Goal: Task Accomplishment & Management: Manage account settings

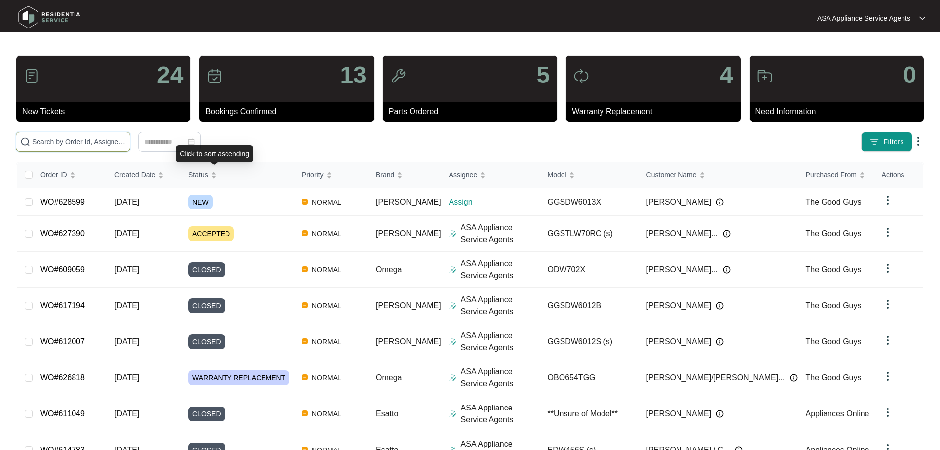
click at [126, 141] on input "text" at bounding box center [79, 141] width 94 height 11
paste input "628599"
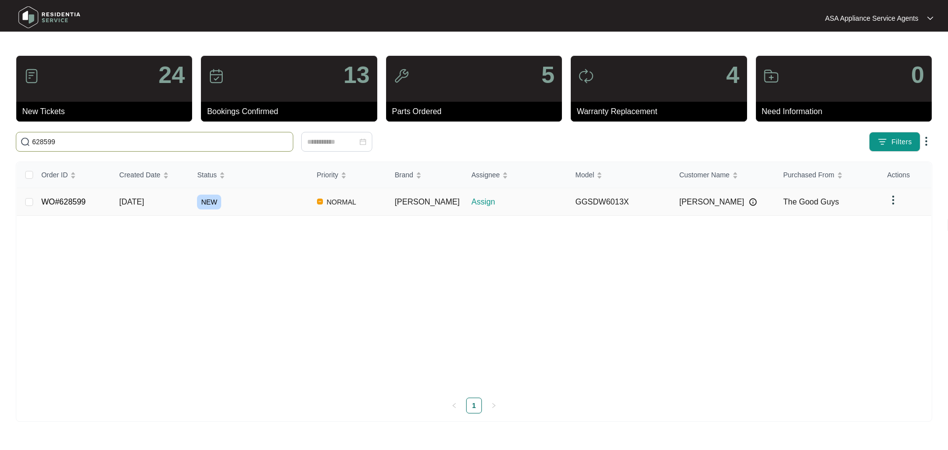
type input "628599"
click at [259, 208] on div "NEW" at bounding box center [253, 201] width 112 height 15
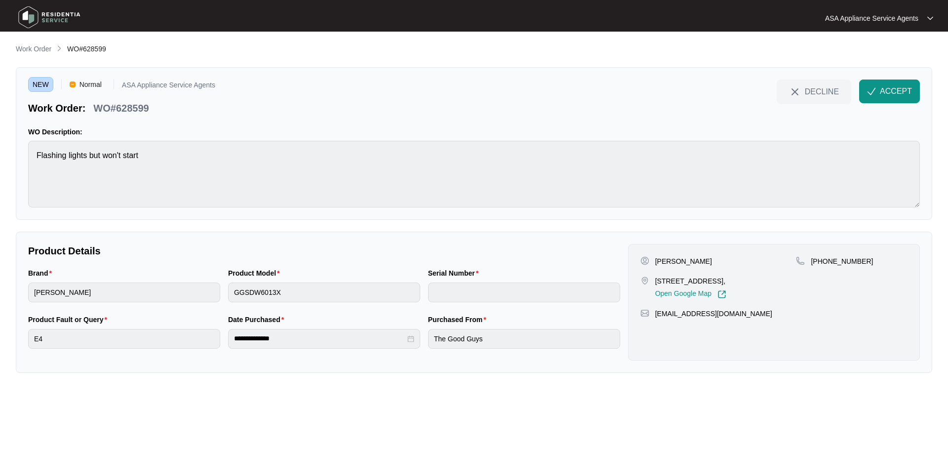
click at [692, 258] on p "[PERSON_NAME]" at bounding box center [683, 261] width 57 height 10
copy p "[PERSON_NAME]"
click at [665, 265] on p "[PERSON_NAME]" at bounding box center [683, 261] width 57 height 10
click at [665, 260] on p "[PERSON_NAME]" at bounding box center [683, 261] width 57 height 10
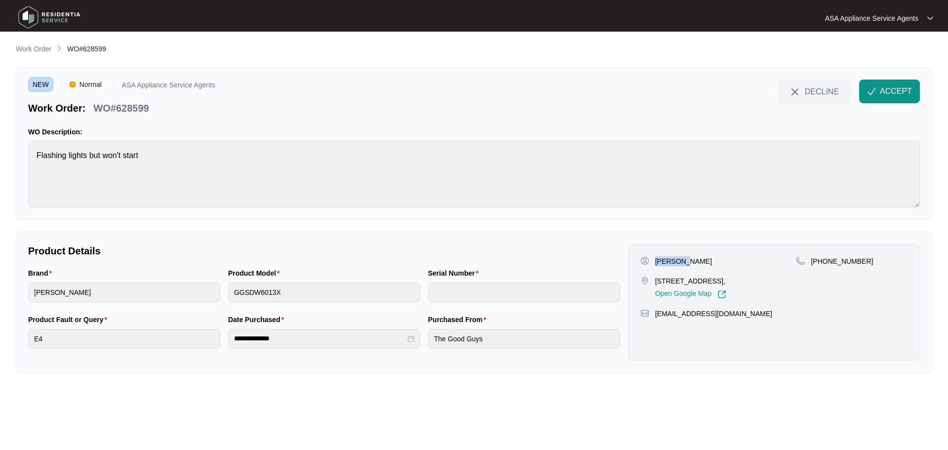
click at [665, 260] on p "[PERSON_NAME]" at bounding box center [683, 261] width 57 height 10
copy p "[PERSON_NAME]"
drag, startPoint x: 706, startPoint y: 283, endPoint x: 658, endPoint y: 284, distance: 47.9
click at [658, 284] on p "[STREET_ADDRESS]," at bounding box center [690, 281] width 71 height 10
click at [682, 282] on p "[STREET_ADDRESS]," at bounding box center [690, 281] width 71 height 10
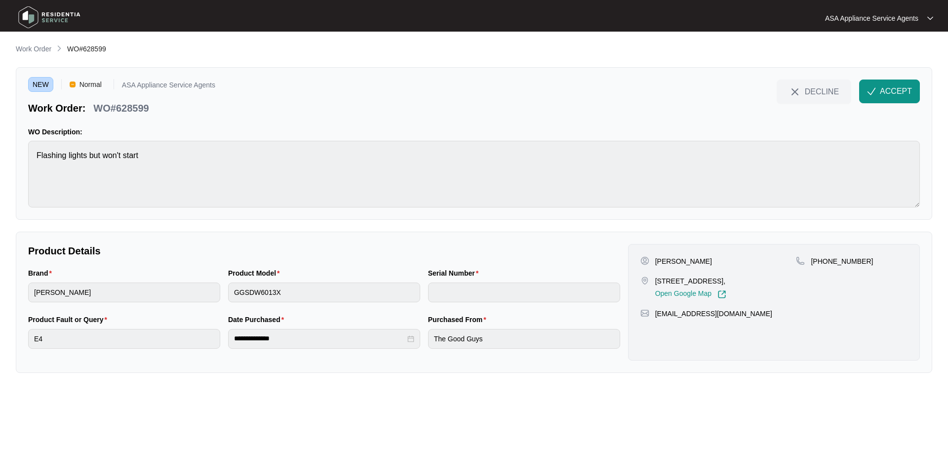
drag, startPoint x: 707, startPoint y: 282, endPoint x: 655, endPoint y: 283, distance: 51.8
click at [655, 283] on p "[STREET_ADDRESS]," at bounding box center [690, 281] width 71 height 10
copy p "11 golf links drive"
click at [726, 279] on p "[STREET_ADDRESS]," at bounding box center [690, 281] width 71 height 10
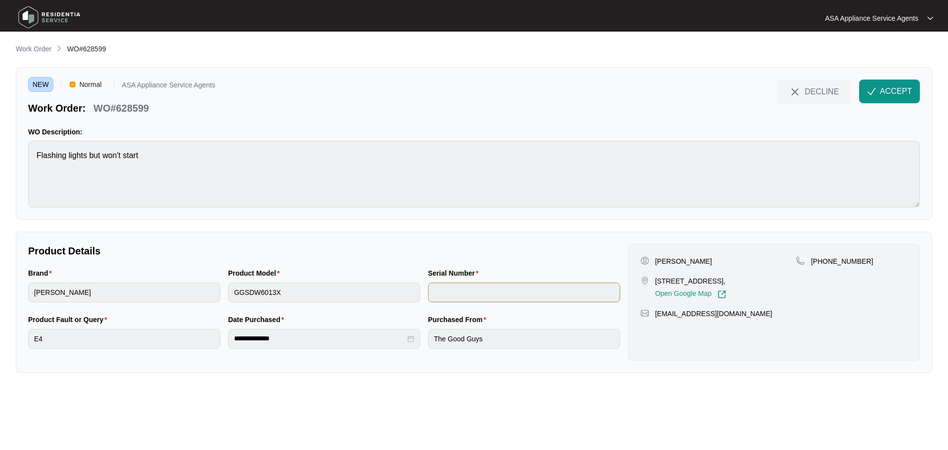
copy p "Carramar"
drag, startPoint x: 824, startPoint y: 262, endPoint x: 863, endPoint y: 269, distance: 39.7
click at [863, 269] on div "[PHONE_NUMBER]" at bounding box center [852, 277] width 112 height 42
copy p "401072602"
drag, startPoint x: 761, startPoint y: 314, endPoint x: 656, endPoint y: 316, distance: 105.1
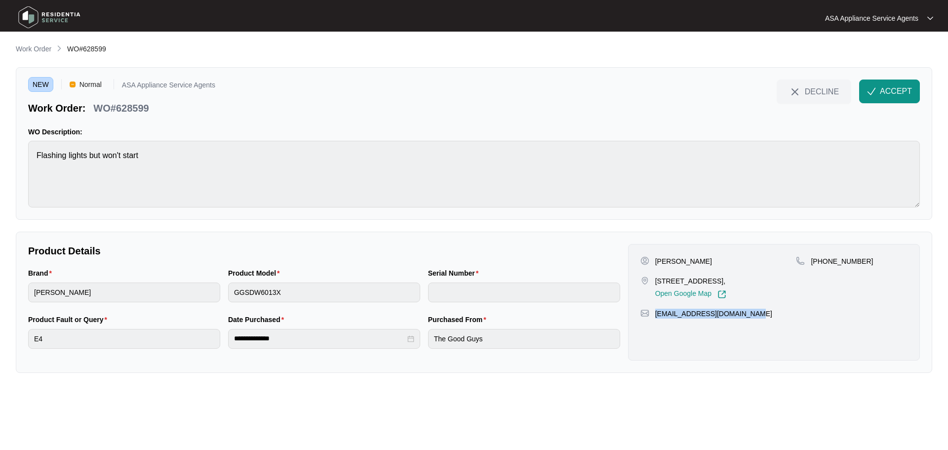
click at [656, 316] on div "[EMAIL_ADDRESS][DOMAIN_NAME]" at bounding box center [773, 313] width 267 height 10
copy p "[EMAIL_ADDRESS][DOMAIN_NAME]"
click at [27, 161] on div "NEW Normal ASA Appliance Service Agents Work Order: WO#628599 DECLINE ACCEPT WO…" at bounding box center [474, 143] width 916 height 152
click at [201, 299] on div "Brand [PERSON_NAME] Product Model GGSDW6013X Serial Number" at bounding box center [324, 290] width 600 height 46
click at [25, 333] on div "Product Fault or Query E4" at bounding box center [124, 337] width 200 height 46
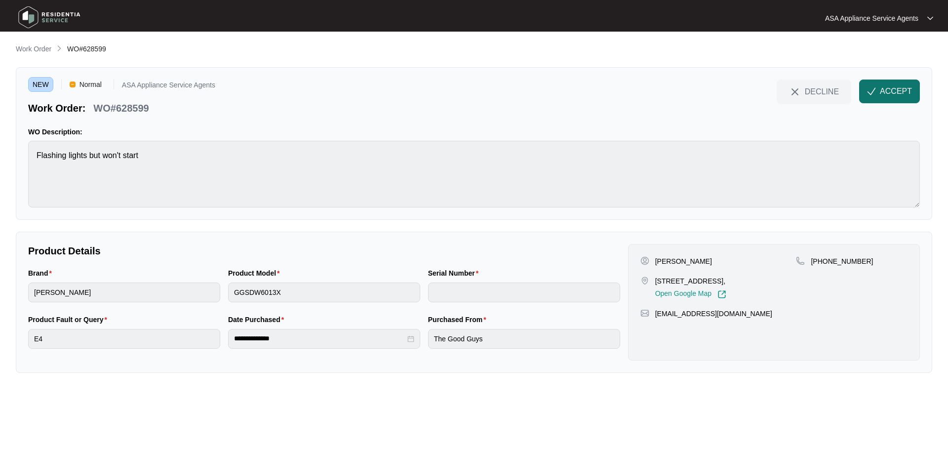
click at [885, 86] on span "ACCEPT" at bounding box center [895, 91] width 32 height 12
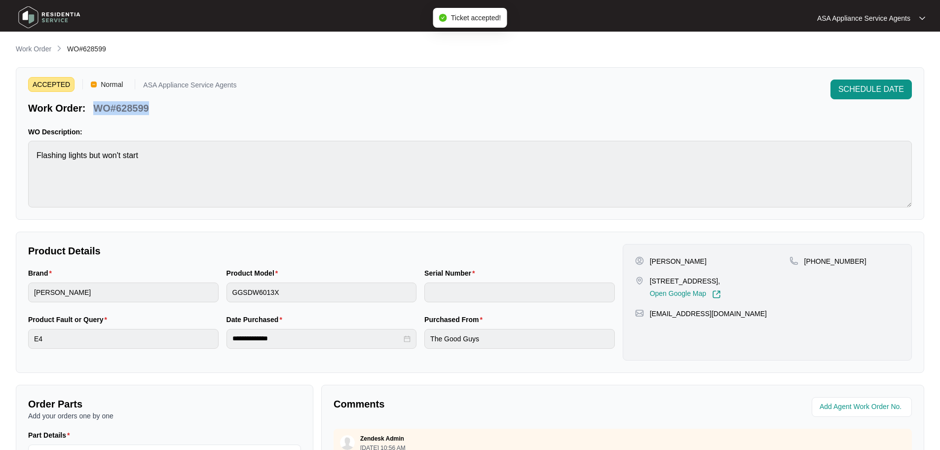
drag, startPoint x: 156, startPoint y: 113, endPoint x: 94, endPoint y: 109, distance: 61.8
click at [94, 109] on div "Work Order: WO#628599" at bounding box center [132, 106] width 208 height 17
copy p "WO#628599"
